Goal: Find specific fact: Find specific fact

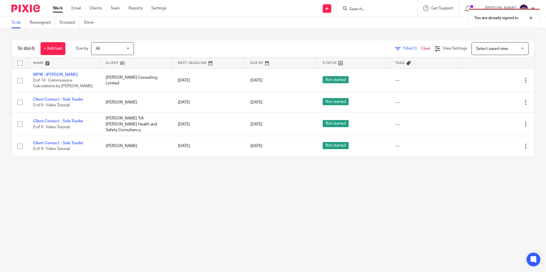
click at [213, 188] on main "To do Reassigned Snoozed Done To do (4) + Add task Due by All All Today Tomorro…" at bounding box center [273, 136] width 546 height 272
click at [382, 11] on div "You are already signed in." at bounding box center [406, 17] width 267 height 22
click at [369, 9] on div "You are already signed in." at bounding box center [406, 17] width 267 height 22
click at [529, 18] on div at bounding box center [526, 18] width 15 height 7
click at [370, 9] on div "You are already signed in." at bounding box center [406, 17] width 267 height 22
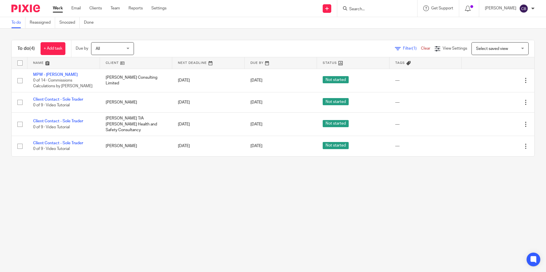
click at [364, 9] on input "Search" at bounding box center [374, 9] width 51 height 5
click at [369, 9] on input "Search" at bounding box center [374, 9] width 51 height 5
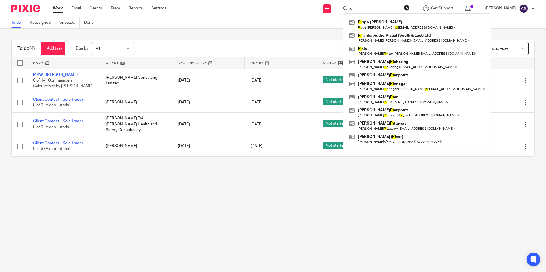
type input "p"
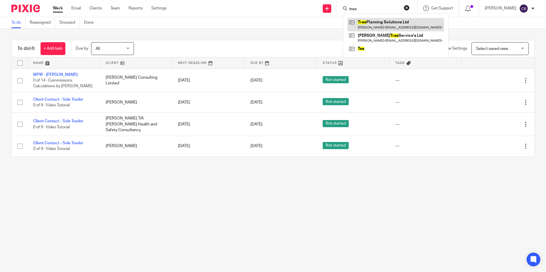
type input "tree"
click at [397, 23] on link at bounding box center [395, 24] width 96 height 13
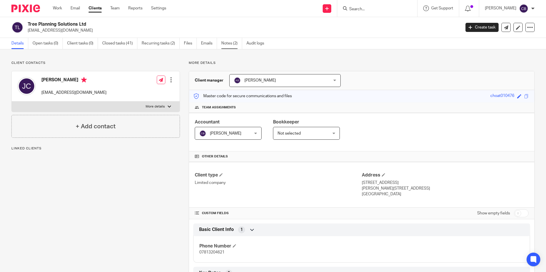
click at [230, 45] on link "Notes (2)" at bounding box center [231, 43] width 21 height 11
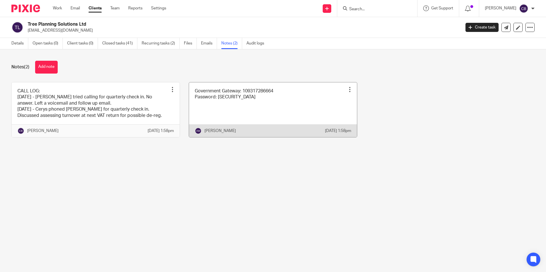
click at [265, 114] on link at bounding box center [273, 110] width 168 height 55
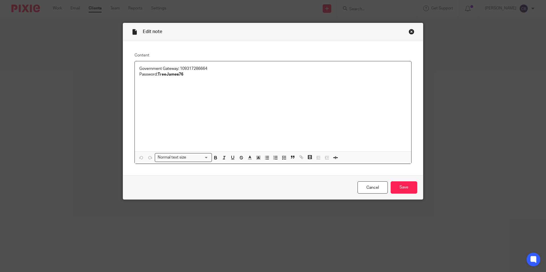
click at [202, 70] on p "Government Gateway: 109317286664" at bounding box center [272, 69] width 267 height 6
copy p "109317286664"
click at [162, 77] on p "Password: TreeJames76" at bounding box center [272, 75] width 267 height 6
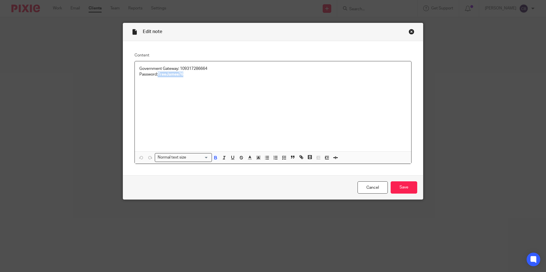
copy strong "TreeJames76"
click at [207, 84] on div "Government Gateway: 109317286664 Password: TreeJames76" at bounding box center [273, 106] width 276 height 90
drag, startPoint x: 190, startPoint y: 77, endPoint x: 108, endPoint y: 66, distance: 83.1
click at [115, 67] on div "Edit note Content Government Gateway: 109317286664 Password: TreeJames76 Normal…" at bounding box center [273, 136] width 546 height 272
copy div "Government Gateway: 109317286664 Password: TreeJames76"
